Goal: Information Seeking & Learning: Learn about a topic

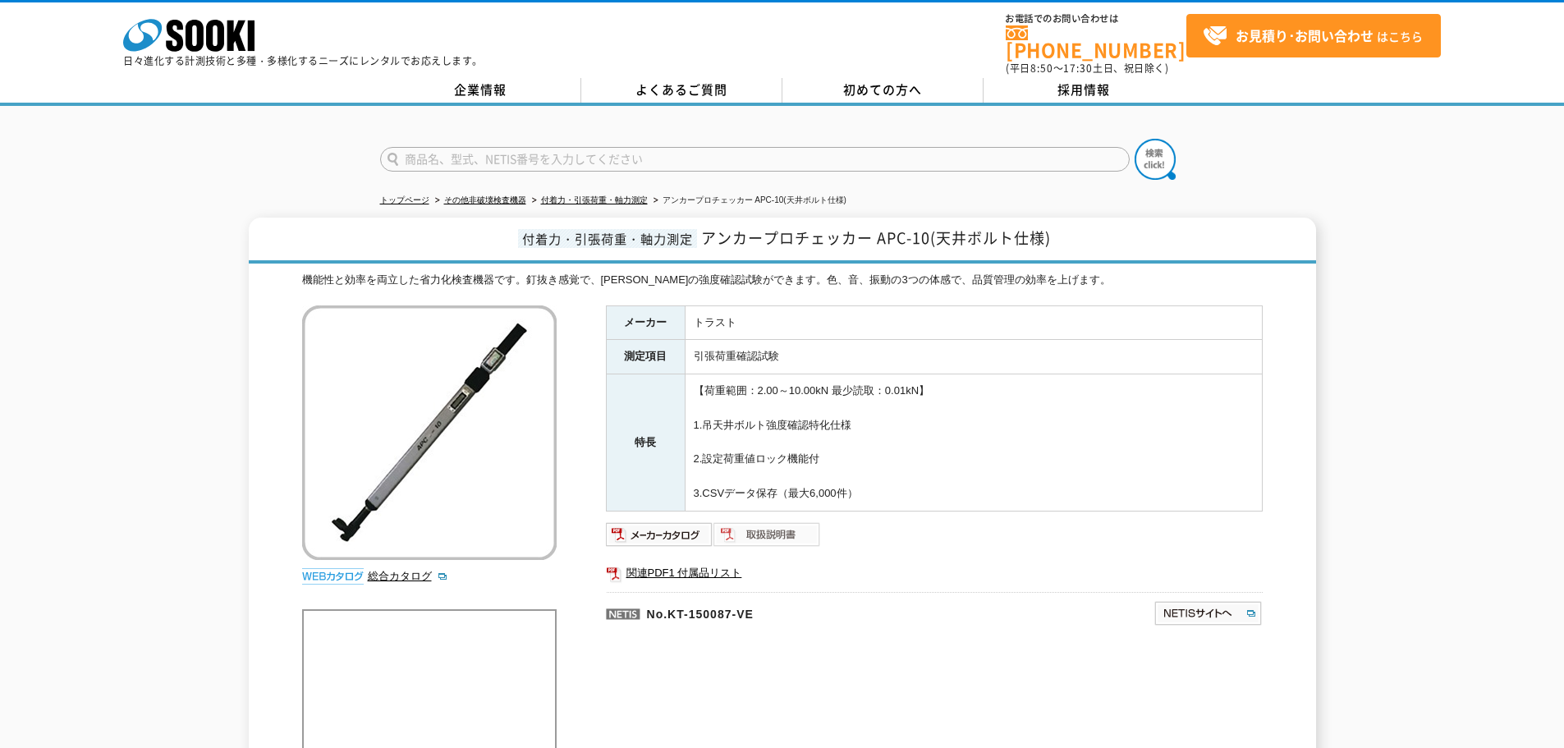
click at [751, 526] on img at bounding box center [768, 534] width 108 height 26
drag, startPoint x: 880, startPoint y: 229, endPoint x: 932, endPoint y: 230, distance: 51.7
click at [932, 230] on span "アンカープロチェッカー APC-10(天井ボルト仕様)" at bounding box center [876, 238] width 350 height 22
copy span "APC-10"
drag, startPoint x: 709, startPoint y: 227, endPoint x: 940, endPoint y: 227, distance: 231.6
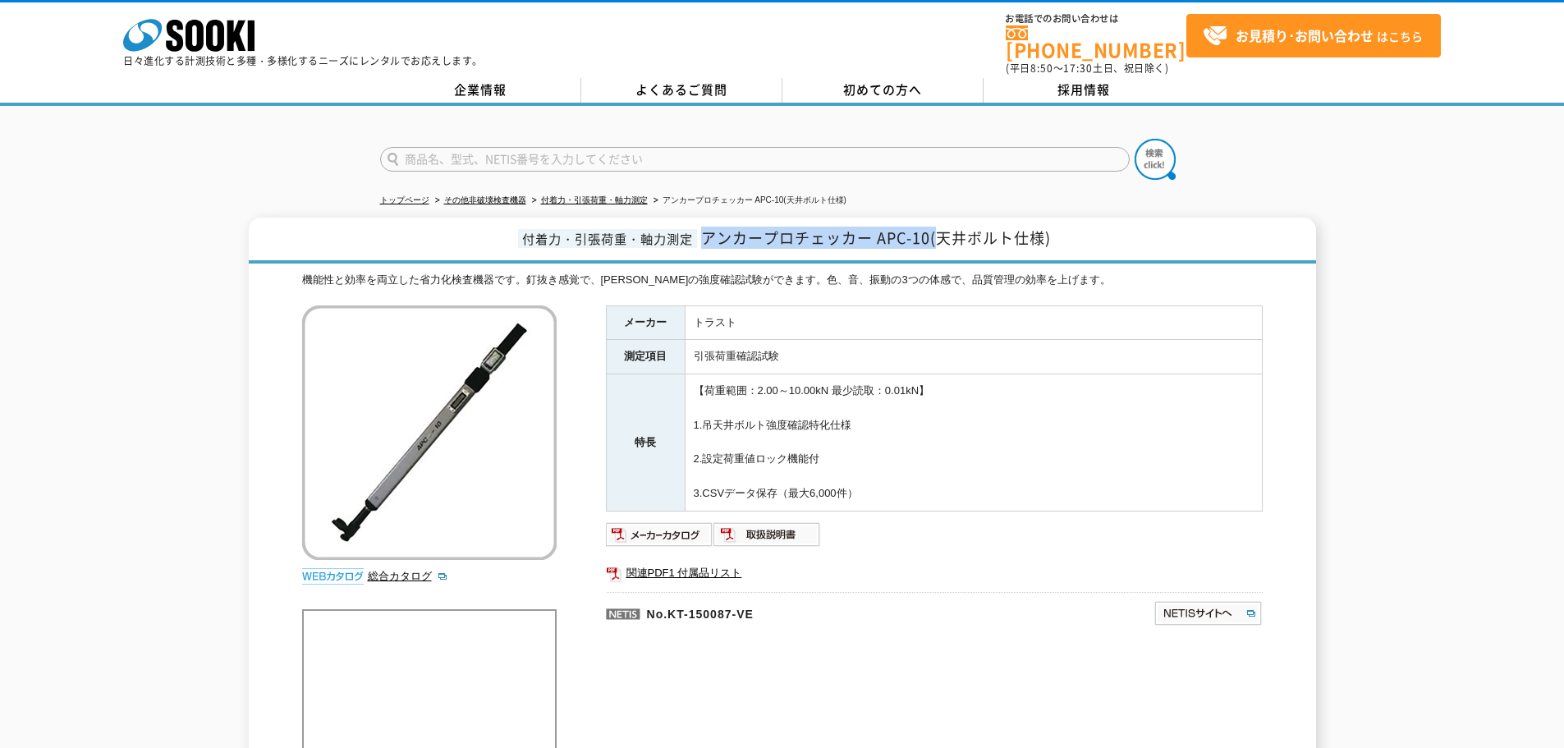
click at [940, 227] on span "アンカープロチェッカー APC-10(天井ボルト仕様)" at bounding box center [876, 238] width 350 height 22
click at [940, 228] on span "アンカープロチェッカー APC-10(天井ボルト仕様)" at bounding box center [876, 238] width 350 height 22
drag, startPoint x: 696, startPoint y: 224, endPoint x: 930, endPoint y: 237, distance: 234.4
click at [930, 237] on h1 "付着力・引張荷重・軸力測定 アンカープロチェッカー APC-10(天井ボルト仕様)" at bounding box center [783, 241] width 1068 height 46
copy span "アンカープロチェッカー APC-10"
